Goal: Task Accomplishment & Management: Manage account settings

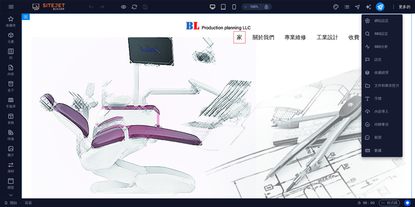
click at [381, 20] on font "網站設定" at bounding box center [381, 21] width 14 height 4
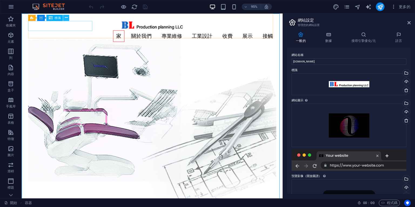
click at [68, 18] on button at bounding box center [66, 18] width 6 height 6
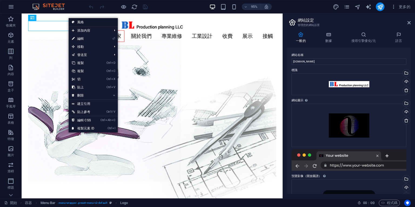
click at [77, 21] on link "風格" at bounding box center [93, 22] width 49 height 8
select select "rem"
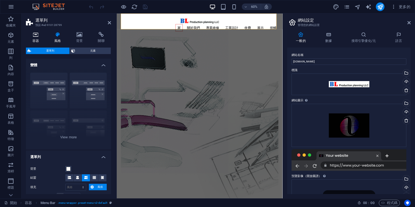
click at [34, 33] on icon at bounding box center [36, 34] width 20 height 5
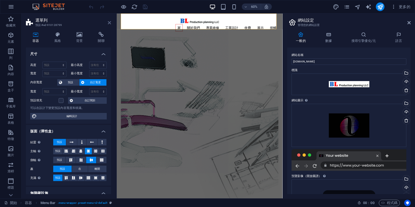
click at [108, 21] on icon at bounding box center [109, 23] width 3 height 4
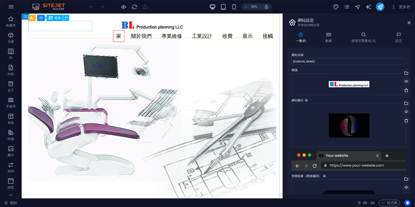
click at [66, 18] on icon at bounding box center [66, 17] width 3 height 5
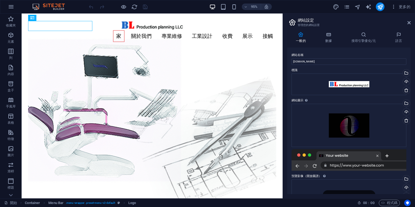
click at [411, 23] on aside "網站設定 管理您的網站設置 一般的 數據 搜尋引擎優化/元 語言 網站名稱 [DOMAIN_NAME] 標識 將文件拖曳到此處，點擊選擇文件或 從文件或我們的…" at bounding box center [348, 106] width 132 height 185
click at [409, 23] on icon at bounding box center [408, 23] width 3 height 4
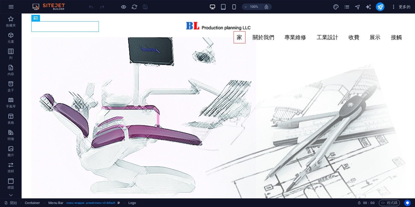
click at [406, 6] on font "更多的" at bounding box center [405, 7] width 12 height 4
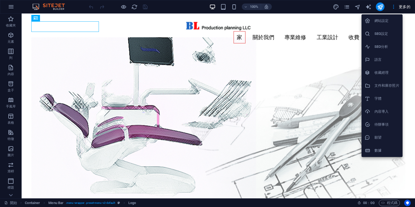
click at [392, 82] on h6 "文件和庫存照片" at bounding box center [386, 85] width 25 height 6
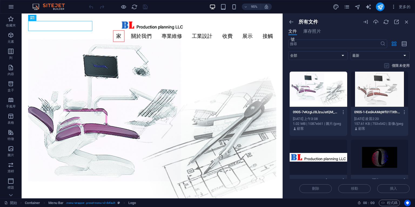
click at [388, 66] on label at bounding box center [386, 65] width 5 height 5
click at [0, 0] on input "checkbox" at bounding box center [0, 0] width 0 height 0
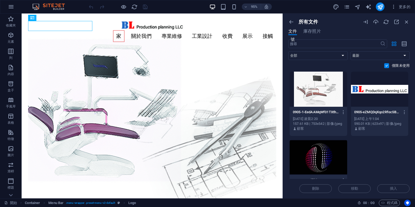
click at [386, 64] on label at bounding box center [386, 65] width 5 height 5
click at [0, 0] on input "checkbox" at bounding box center [0, 0] width 0 height 0
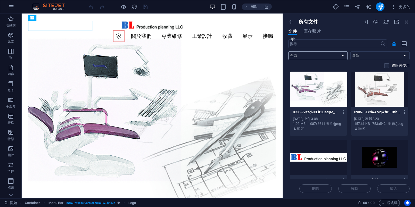
click at [342, 56] on select "全部 圖片 文件 聲音的 影片 向量 其他" at bounding box center [317, 55] width 59 height 9
click at [340, 57] on select "全部 圖片 文件 聲音的 影片 向量 其他" at bounding box center [317, 55] width 59 height 9
click at [308, 32] on font "庫存照片" at bounding box center [311, 31] width 17 height 5
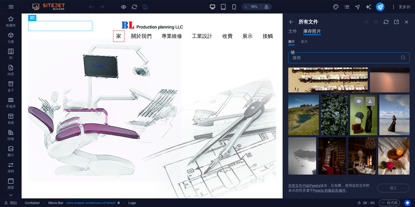
scroll to position [230, 0]
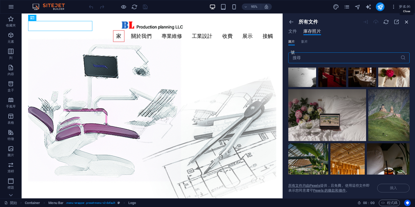
click at [407, 22] on icon "button" at bounding box center [406, 22] width 6 height 6
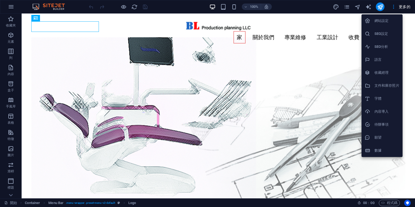
click at [404, 7] on div at bounding box center [207, 103] width 415 height 207
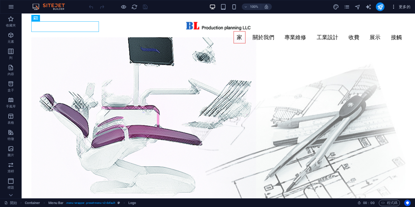
click at [404, 7] on font "更多的" at bounding box center [405, 7] width 12 height 4
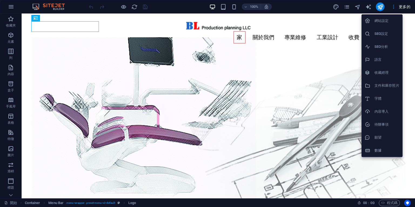
click at [381, 95] on li "字體" at bounding box center [381, 98] width 41 height 13
select select "popularity"
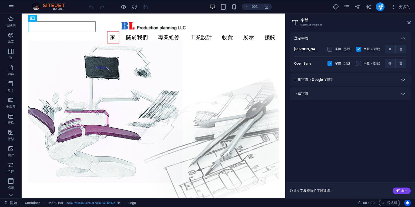
click at [399, 78] on div at bounding box center [402, 79] width 13 height 13
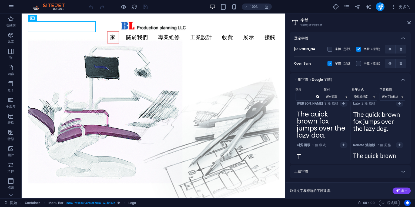
scroll to position [0, 0]
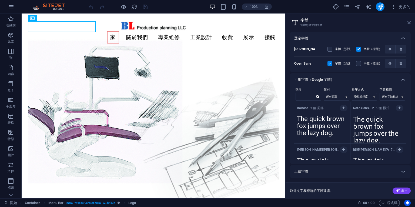
click at [409, 24] on icon at bounding box center [408, 23] width 3 height 4
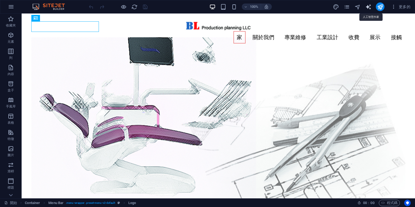
select select "English"
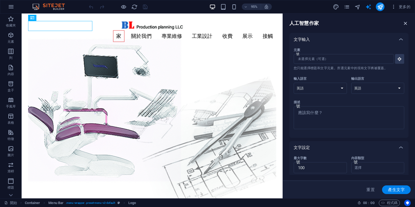
click at [404, 24] on icon "button" at bounding box center [405, 23] width 6 height 6
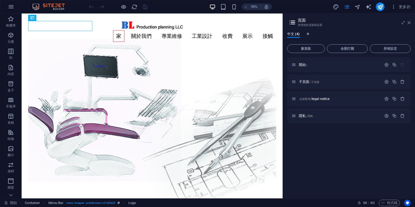
click at [409, 21] on icon at bounding box center [408, 23] width 3 height 4
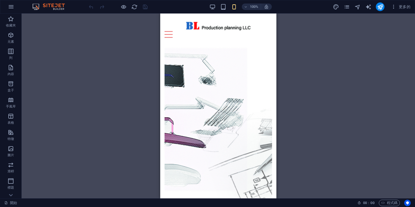
drag, startPoint x: 274, startPoint y: 22, endPoint x: 431, endPoint y: 17, distance: 157.0
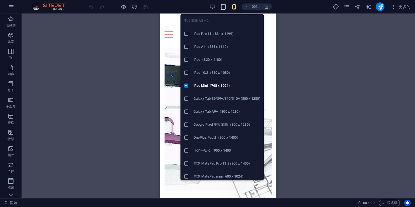
click at [226, 6] on icon "button" at bounding box center [223, 7] width 6 height 6
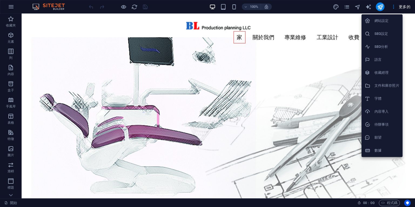
click at [403, 6] on div at bounding box center [207, 103] width 415 height 207
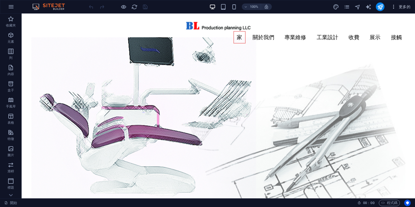
click at [409, 6] on font "更多的" at bounding box center [405, 7] width 12 height 4
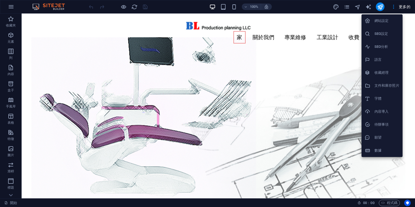
click at [382, 45] on font "SEO分析" at bounding box center [381, 47] width 14 height 4
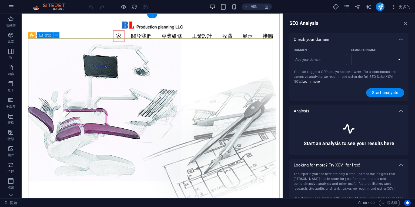
select select "[DOMAIN_NAME]"
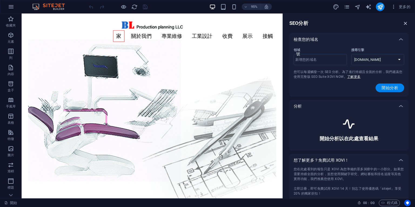
click at [406, 24] on icon "button" at bounding box center [405, 23] width 6 height 6
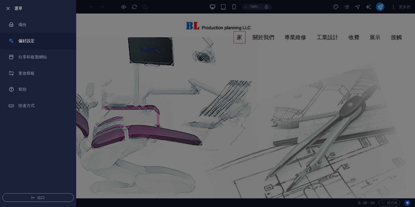
click at [32, 41] on font "偏好設定" at bounding box center [26, 40] width 16 height 5
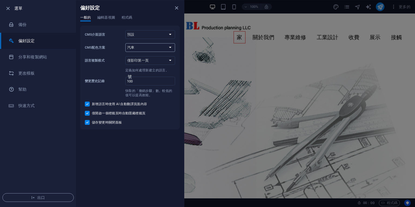
click at [173, 45] on select "汽車 黑暗的 光" at bounding box center [150, 47] width 50 height 9
select select "dark"
click at [125, 43] on select "汽車 黑暗的 光" at bounding box center [150, 47] width 50 height 9
click at [169, 48] on select "汽車 黑暗的 光" at bounding box center [150, 47] width 50 height 9
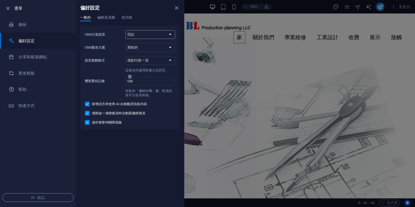
click at [170, 32] on select "預設 [PERSON_NAME] 英語 西班牙語 法語 匈牙利 義大利語 荷蘭語 拋光 葡萄牙語 俄文 瑞典 土耳其 日本人" at bounding box center [150, 34] width 50 height 9
select select "en"
click at [125, 30] on select "預設 [PERSON_NAME] 英語 西班牙語 法語 匈牙利 義大利語 荷蘭語 拋光 葡萄牙語 俄文 瑞典 土耳其 日本人" at bounding box center [150, 34] width 50 height 9
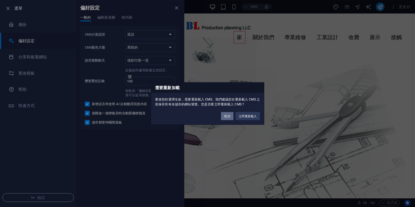
click at [225, 115] on font "取消" at bounding box center [227, 116] width 6 height 3
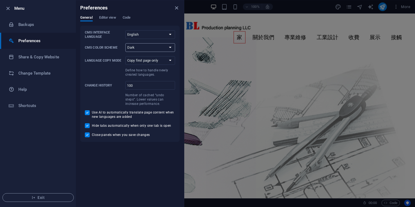
click at [171, 46] on select "Auto Dark Light" at bounding box center [150, 47] width 50 height 9
click at [169, 31] on select "Default Deutsch English Español Français Magyar Italiano Nederlands Polski Port…" at bounding box center [150, 34] width 50 height 9
click at [161, 22] on div "General Editor view Code" at bounding box center [129, 20] width 99 height 10
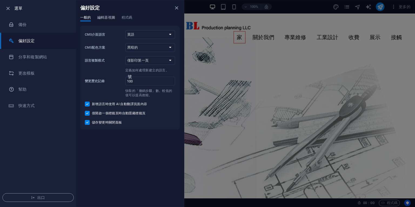
click at [107, 17] on font "編輯器視圖" at bounding box center [106, 17] width 18 height 4
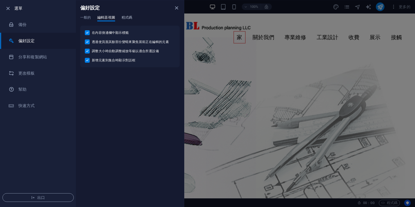
click at [125, 18] on font "程式碼" at bounding box center [127, 17] width 11 height 4
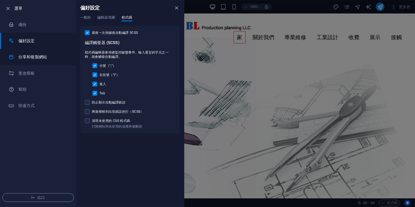
click at [41, 56] on font "分享和複製網站" at bounding box center [32, 57] width 29 height 5
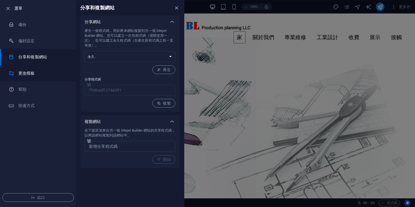
click at [36, 72] on h6 "更改模板" at bounding box center [43, 73] width 50 height 6
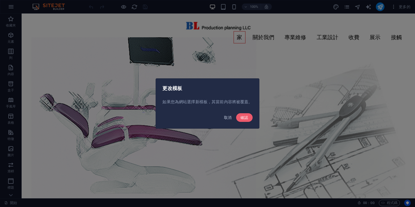
click at [224, 116] on font "取消" at bounding box center [228, 117] width 8 height 4
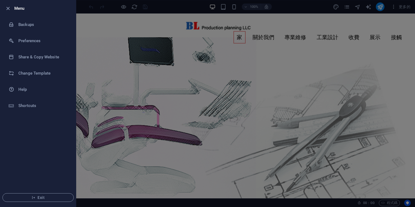
click at [169, 5] on div at bounding box center [207, 103] width 415 height 207
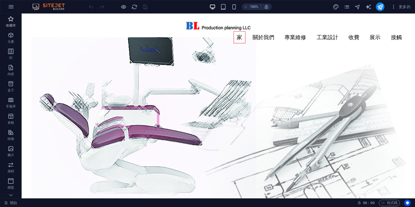
click at [11, 20] on icon "button" at bounding box center [11, 19] width 6 height 6
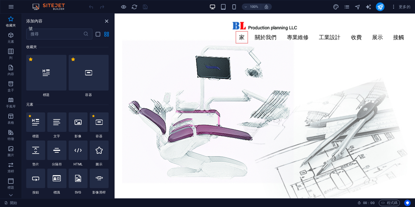
click at [106, 20] on icon "關閉面板" at bounding box center [106, 21] width 6 height 6
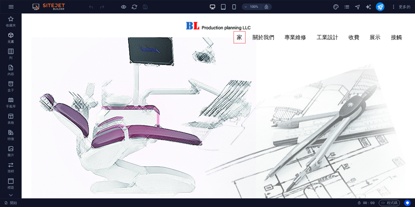
click at [10, 34] on icon "button" at bounding box center [11, 35] width 6 height 6
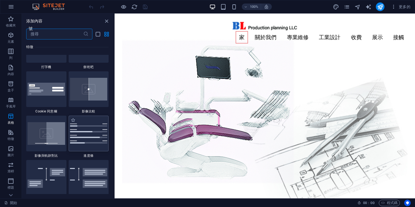
scroll to position [2247, 0]
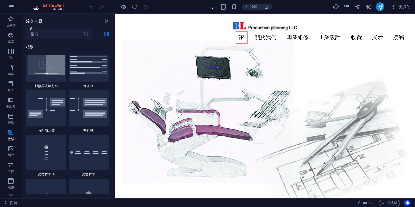
drag, startPoint x: 113, startPoint y: 110, endPoint x: 113, endPoint y: 125, distance: 14.3
click at [113, 125] on div "收藏夾 1 顆星 標題 1 顆星 容器 元素 1 顆星 標題 1 顆星 文字 1 顆星 影像 1 顆星 容器 1 顆星 墊片 1 顆星 分隔符 1 顆星 HT…" at bounding box center [68, 116] width 92 height 154
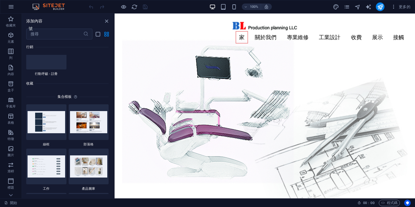
scroll to position [4830, 0]
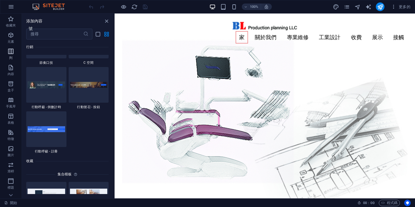
click at [11, 53] on icon "button" at bounding box center [11, 51] width 6 height 6
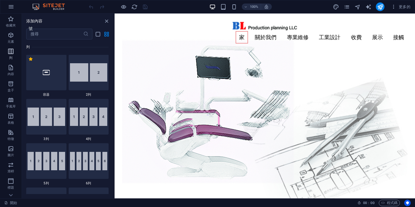
scroll to position [267, 0]
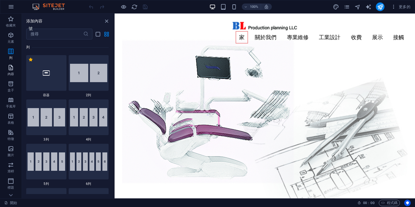
click at [13, 69] on icon "button" at bounding box center [11, 67] width 6 height 6
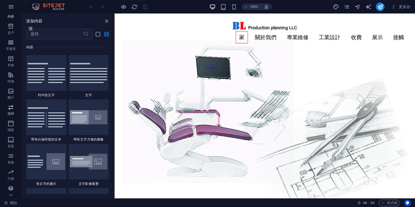
scroll to position [58, 0]
click at [11, 90] on icon "button" at bounding box center [11, 90] width 6 height 6
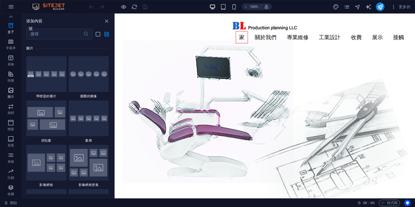
scroll to position [2738, 0]
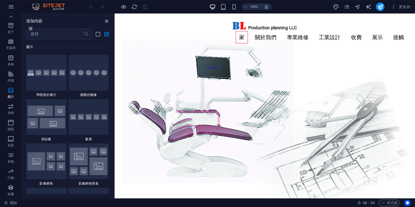
click at [103, 19] on icon "關閉面板" at bounding box center [106, 21] width 6 height 6
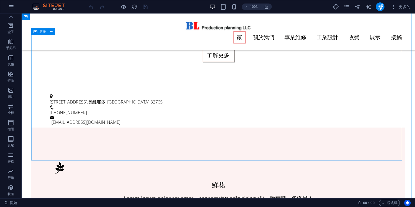
scroll to position [0, 0]
